Goal: Communication & Community: Participate in discussion

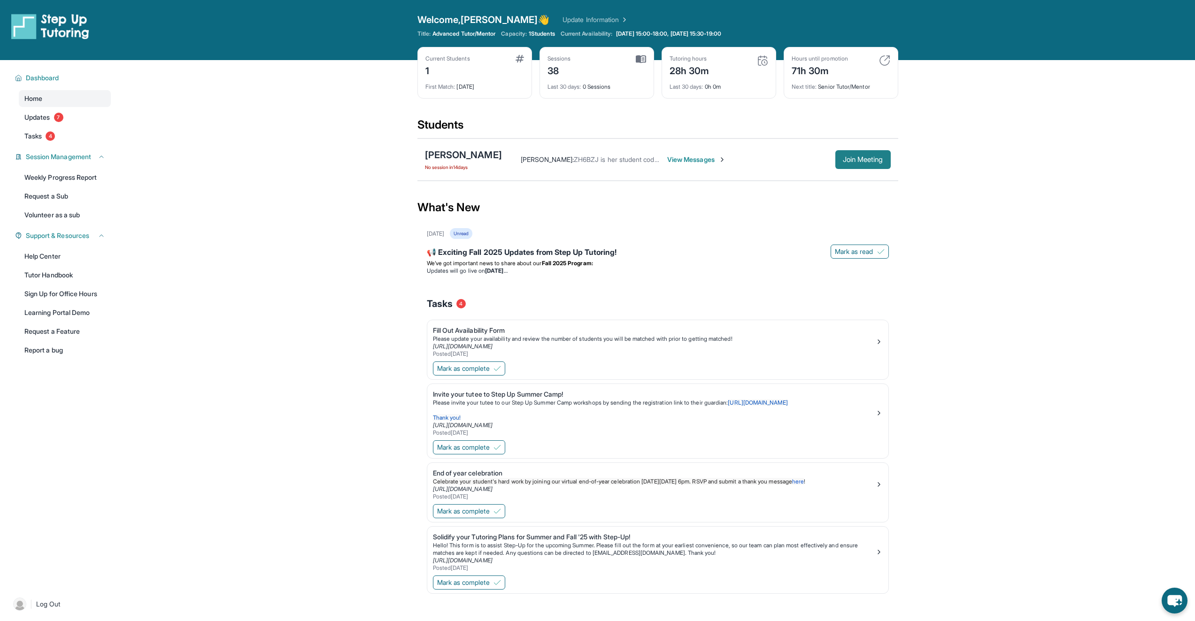
click at [853, 157] on span "Join Meeting" at bounding box center [863, 160] width 40 height 6
click at [683, 157] on span "View Messages" at bounding box center [696, 159] width 59 height 9
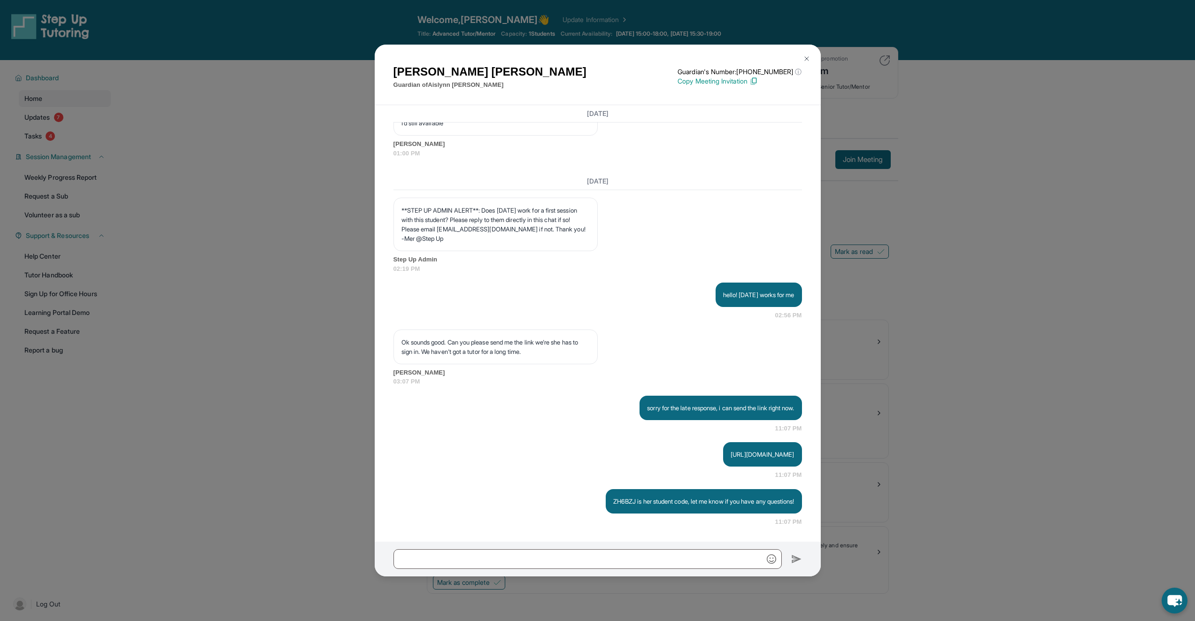
scroll to position [1432, 0]
click at [536, 554] on input "text" at bounding box center [587, 559] width 388 height 20
click at [536, 561] on input "text" at bounding box center [587, 559] width 388 height 20
type input "**********"
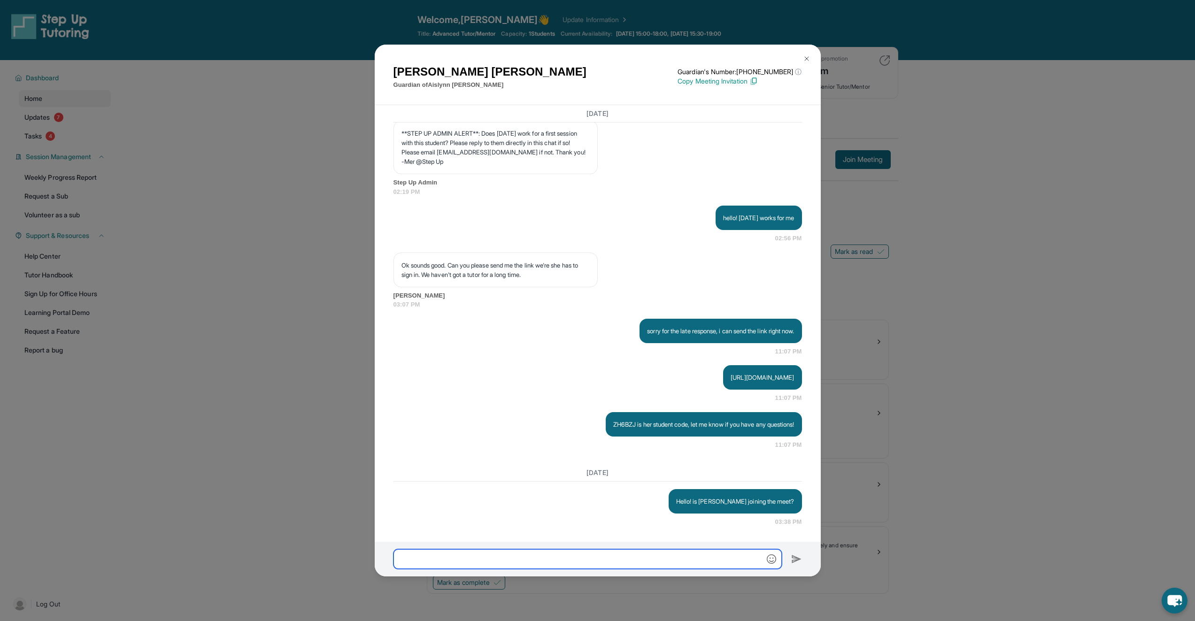
scroll to position [1509, 0]
click at [801, 61] on button at bounding box center [806, 58] width 19 height 19
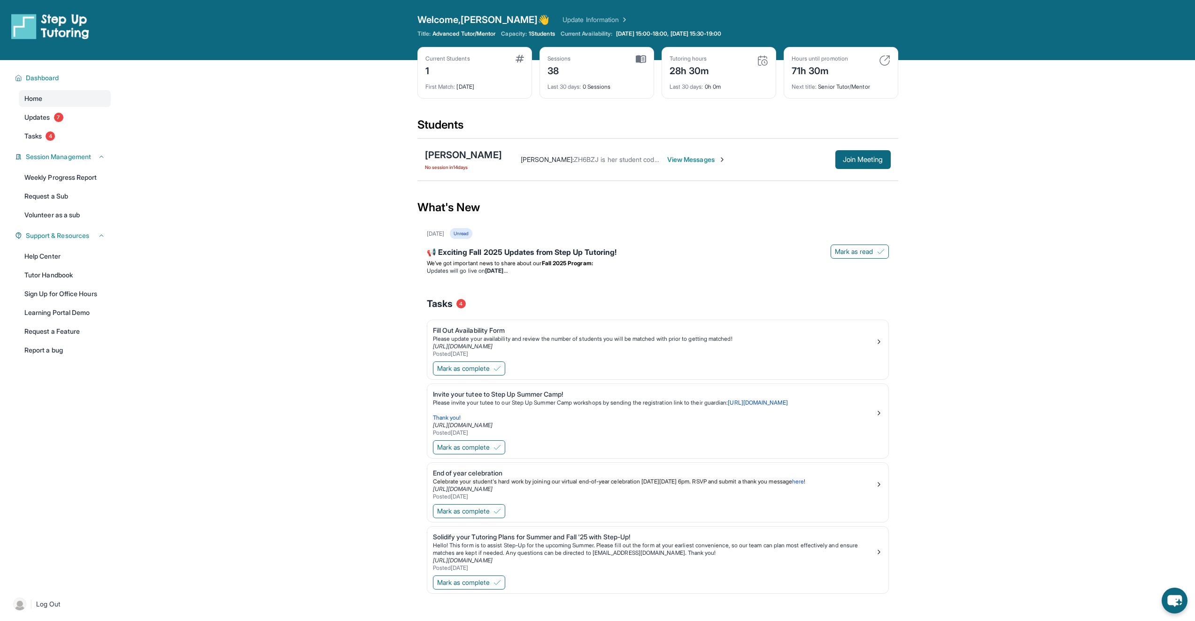
click at [682, 158] on span "View Messages" at bounding box center [696, 159] width 59 height 9
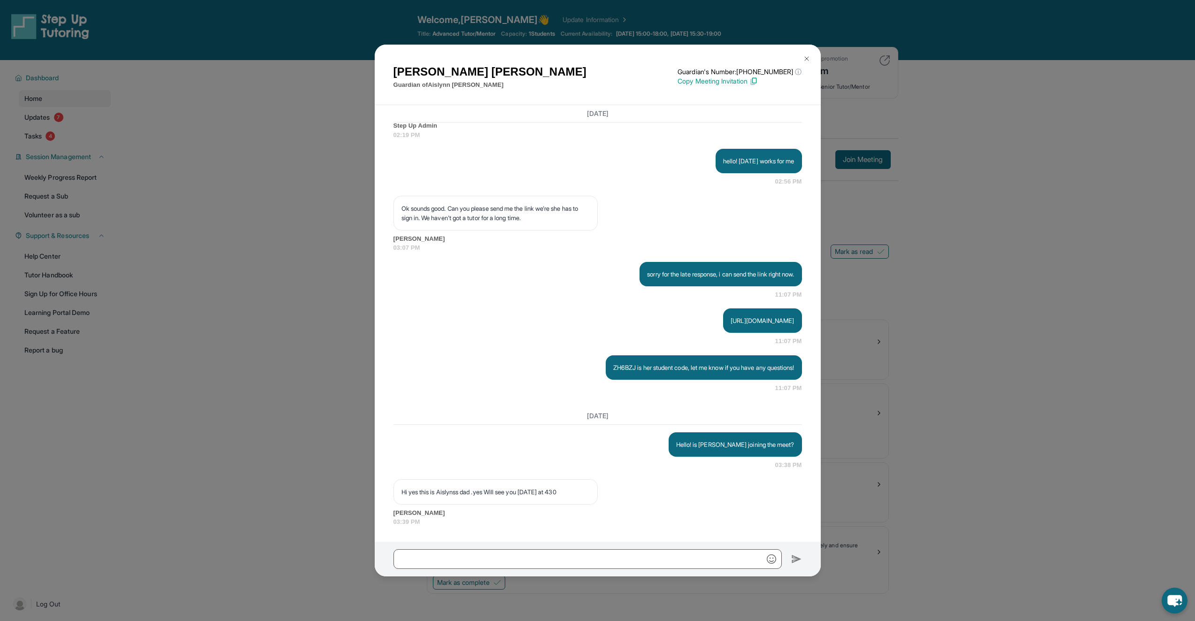
scroll to position [1566, 0]
click at [810, 55] on img at bounding box center [807, 59] width 8 height 8
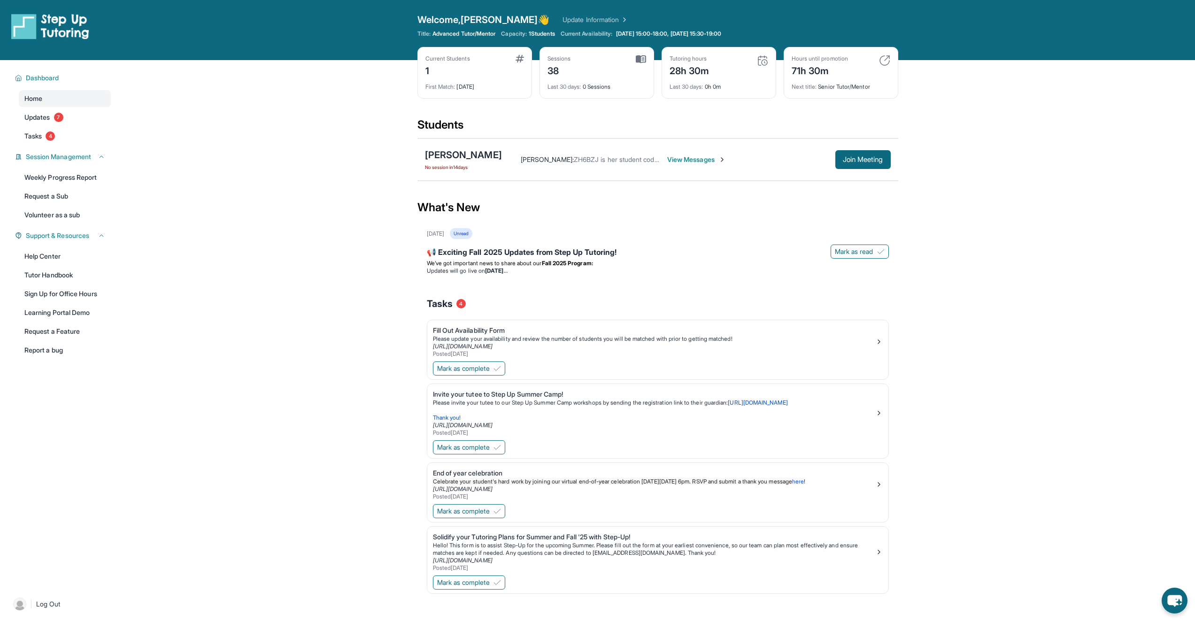
click at [686, 161] on span "View Messages" at bounding box center [696, 159] width 59 height 9
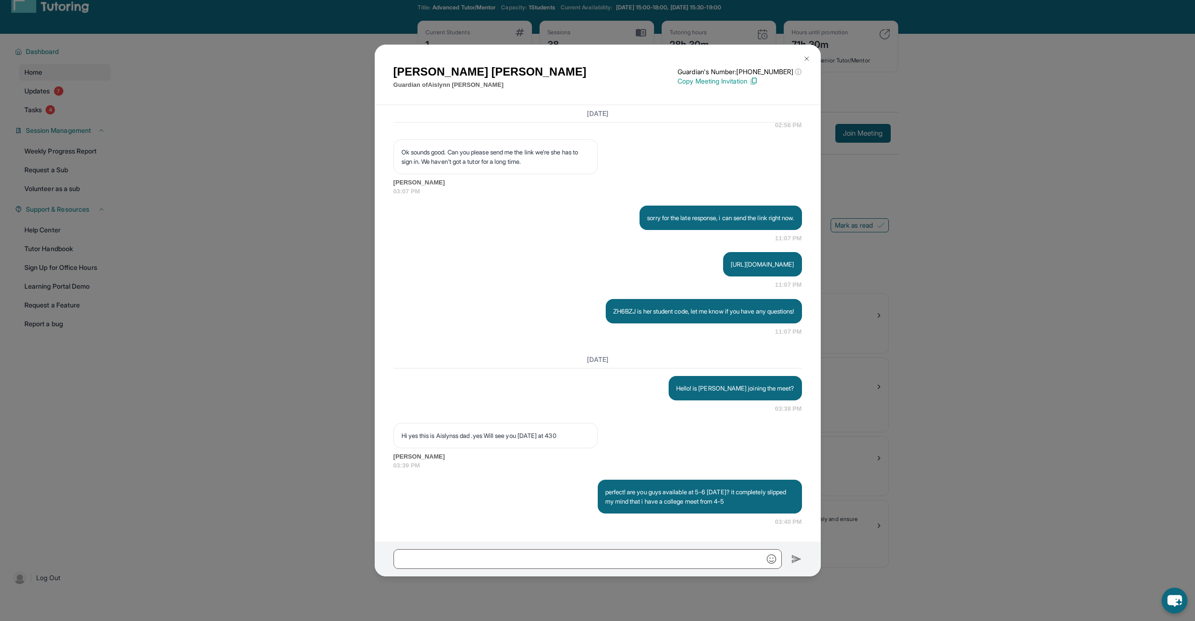
scroll to position [60, 0]
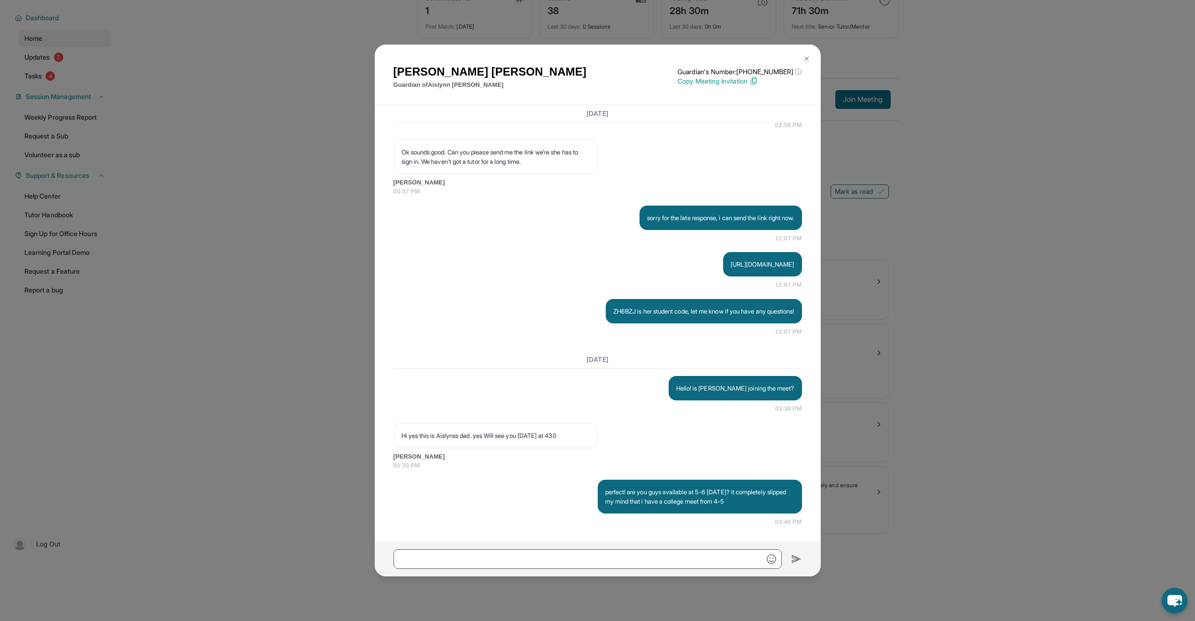
click at [807, 62] on img at bounding box center [807, 59] width 8 height 8
